Goal: Navigation & Orientation: Go to known website

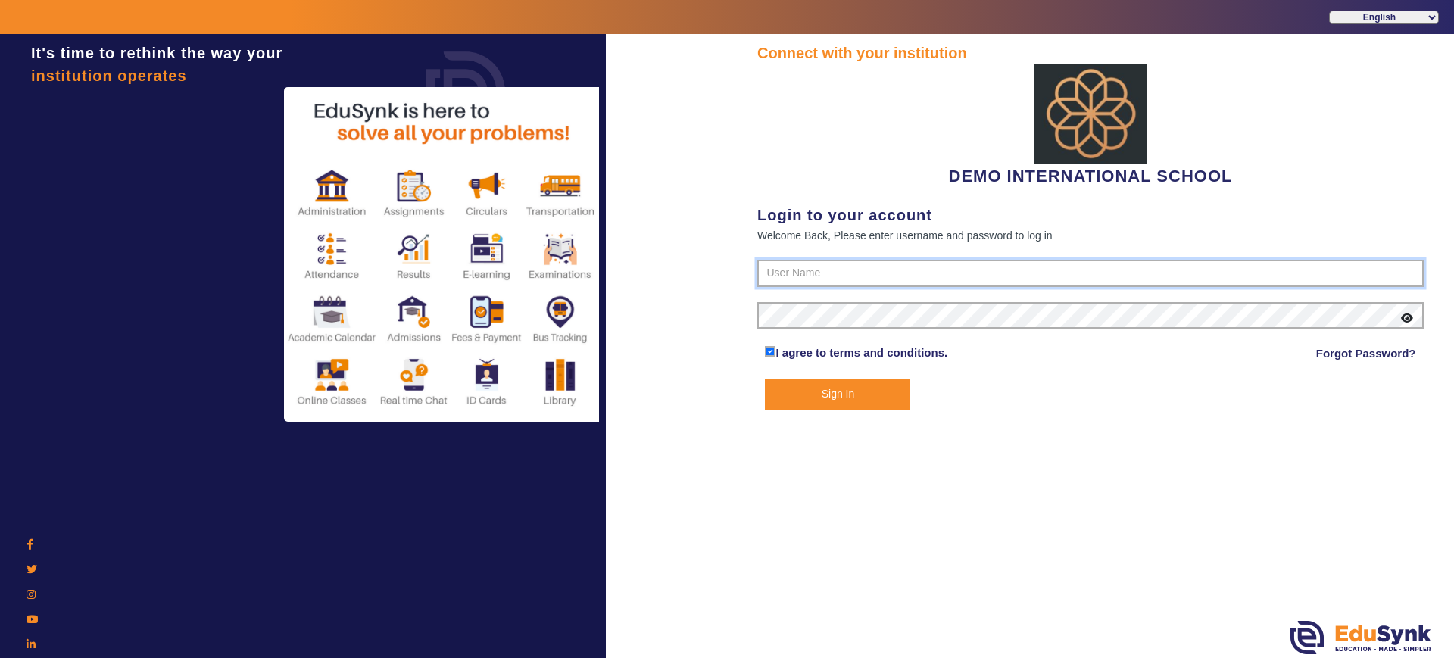
type input "2143224344"
click at [840, 396] on button "Sign In" at bounding box center [837, 394] width 145 height 31
